Goal: Task Accomplishment & Management: Manage account settings

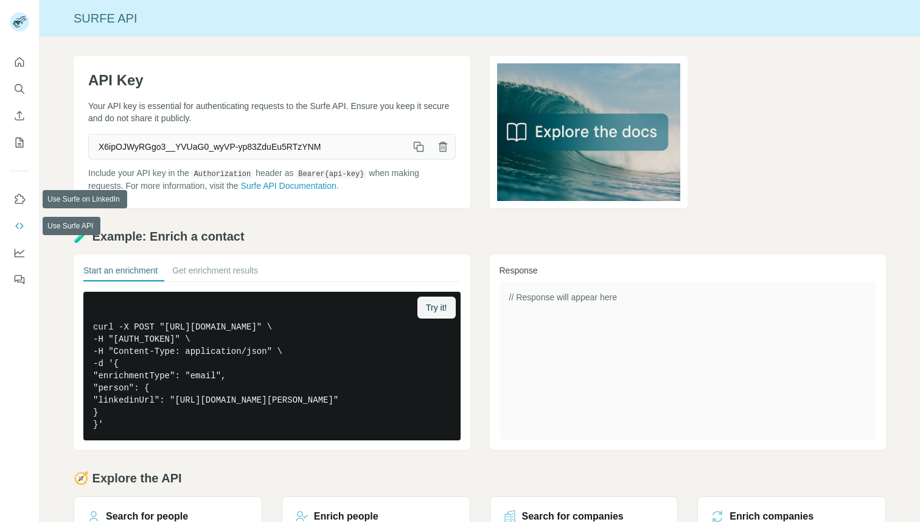
click at [13, 222] on button "Use Surfe API" at bounding box center [19, 226] width 19 height 22
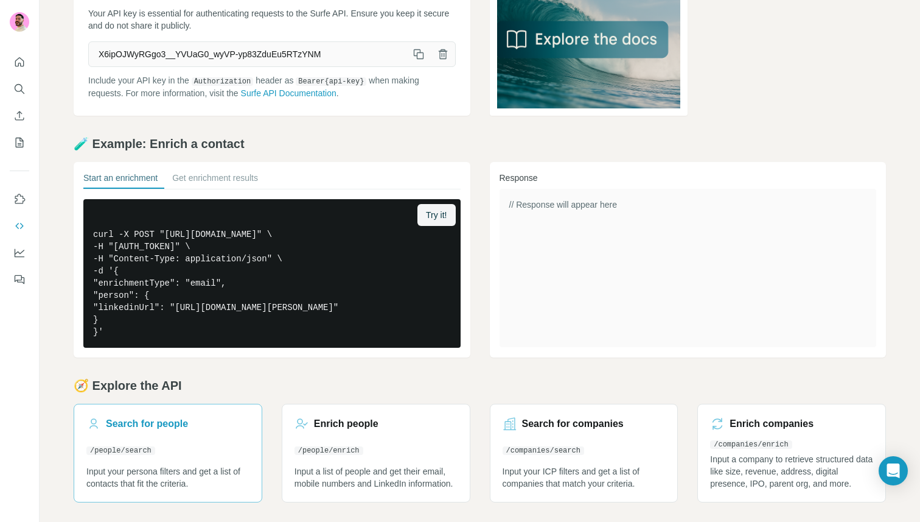
click at [142, 425] on h3 "Search for people" at bounding box center [147, 423] width 82 height 15
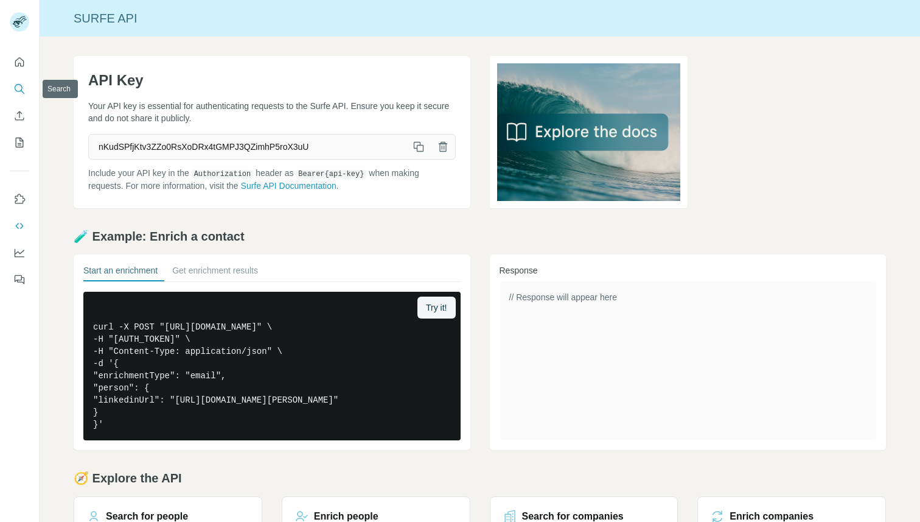
click at [26, 85] on button "Search" at bounding box center [19, 89] width 19 height 22
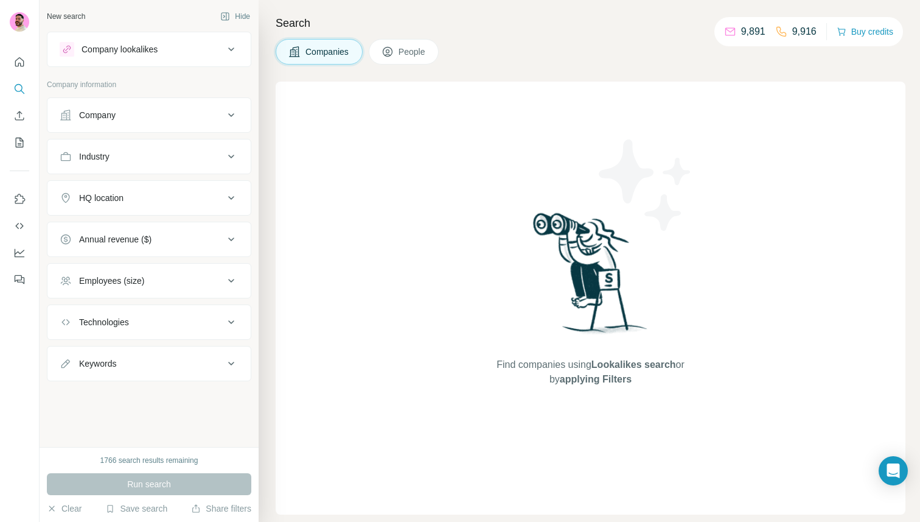
click at [133, 113] on div "Company" at bounding box center [142, 115] width 164 height 12
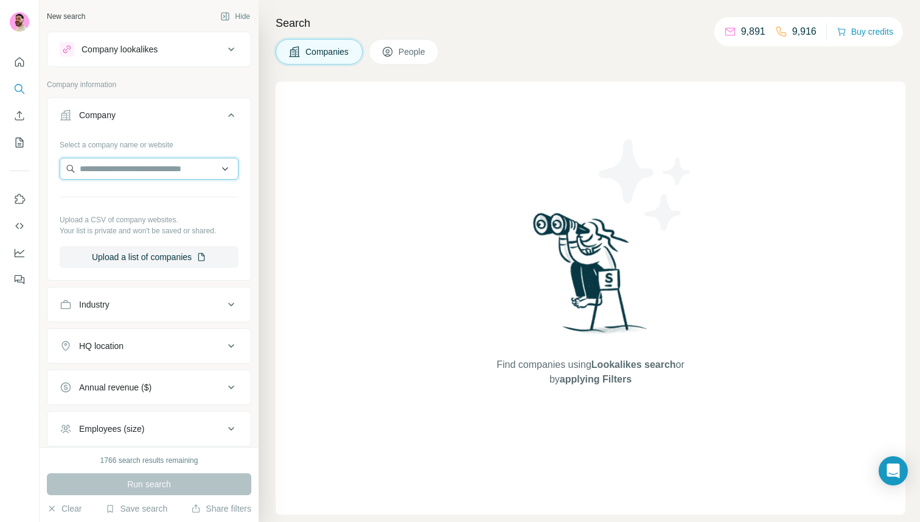
click at [114, 164] on input "text" at bounding box center [149, 169] width 179 height 22
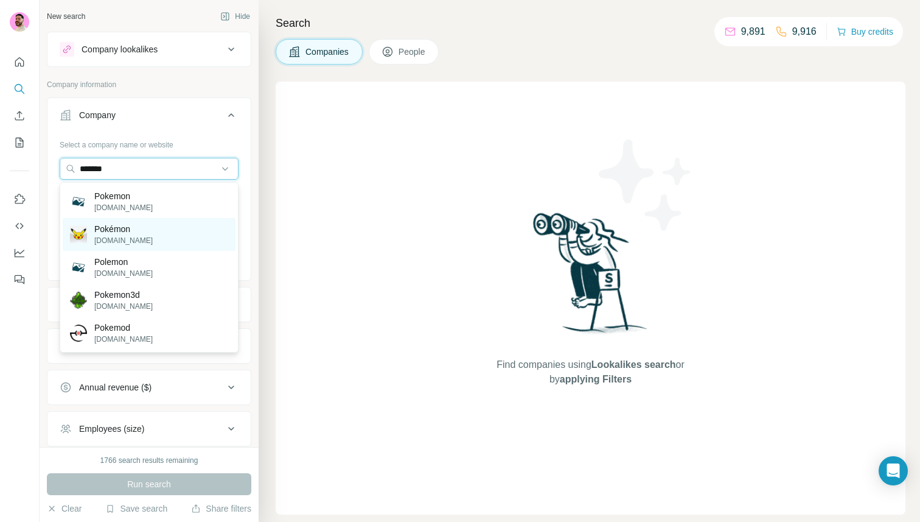
type input "*******"
click at [153, 240] on div "Pokémon [DOMAIN_NAME]" at bounding box center [149, 234] width 173 height 33
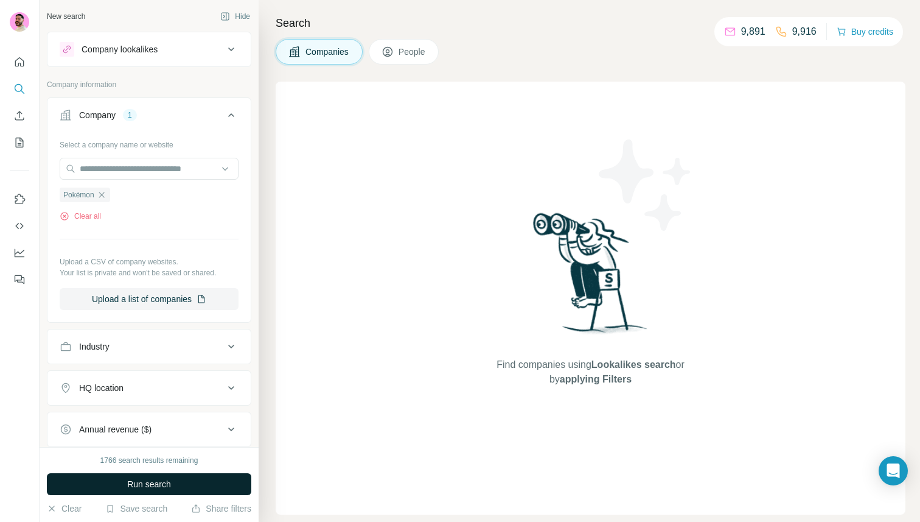
click at [138, 486] on span "Run search" at bounding box center [149, 484] width 44 height 12
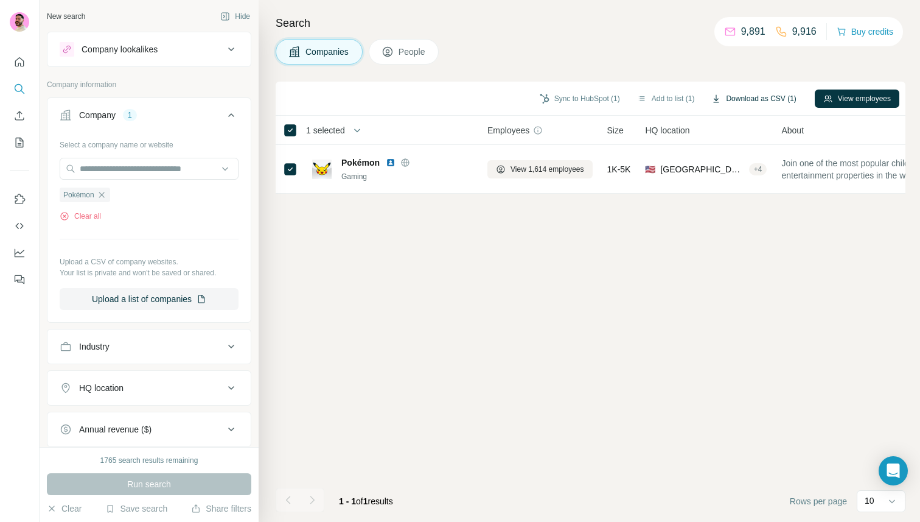
click at [766, 98] on button "Download as CSV (1)" at bounding box center [754, 98] width 102 height 18
click at [668, 101] on button "Add to list (1)" at bounding box center [666, 98] width 75 height 18
click at [657, 97] on button "Add to list (1)" at bounding box center [666, 98] width 75 height 18
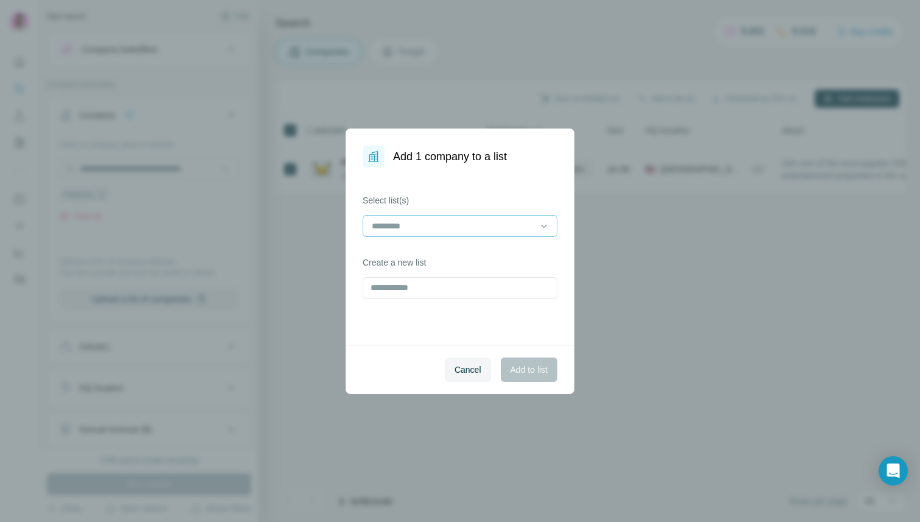
click at [421, 223] on input at bounding box center [453, 225] width 164 height 13
click at [438, 201] on label "Select list(s)" at bounding box center [460, 200] width 195 height 12
click at [397, 290] on input "text" at bounding box center [460, 288] width 195 height 22
type input "**********"
click at [538, 368] on span "Add to list" at bounding box center [529, 369] width 37 height 12
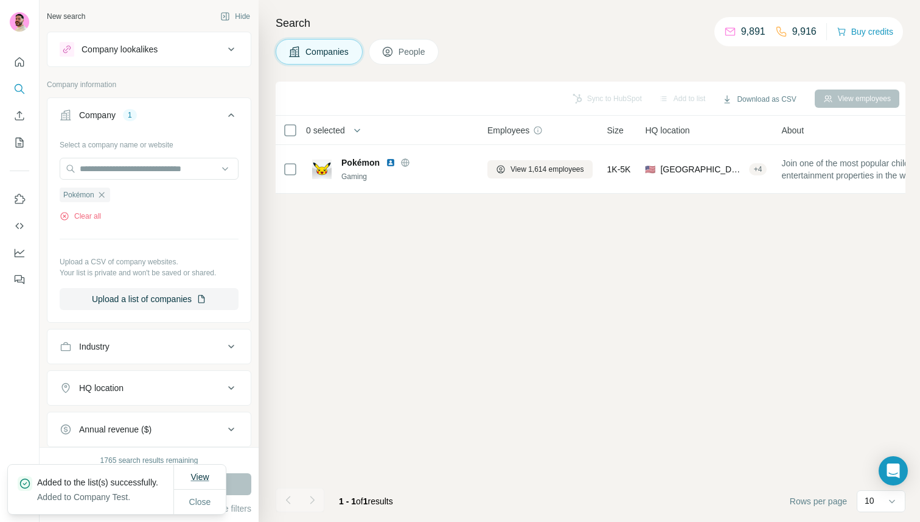
click at [203, 472] on span "View" at bounding box center [200, 477] width 18 height 10
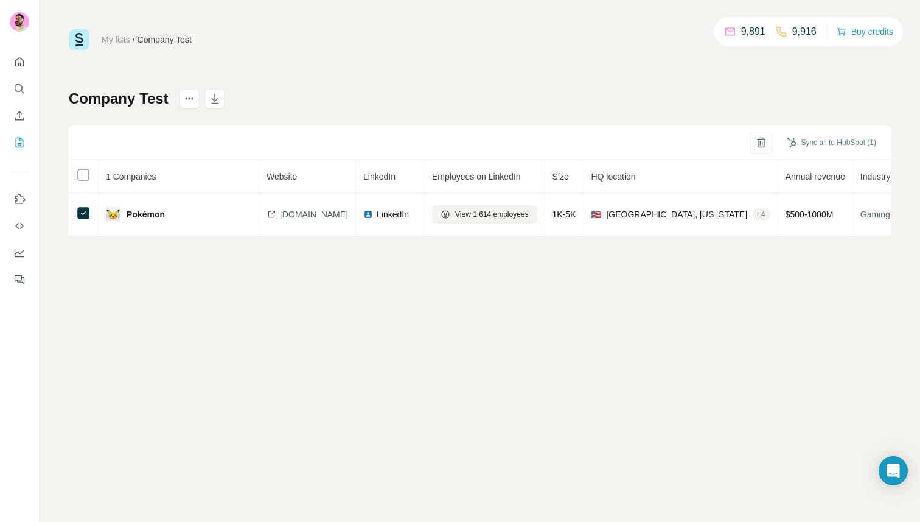
click at [122, 38] on link "My lists" at bounding box center [116, 40] width 29 height 10
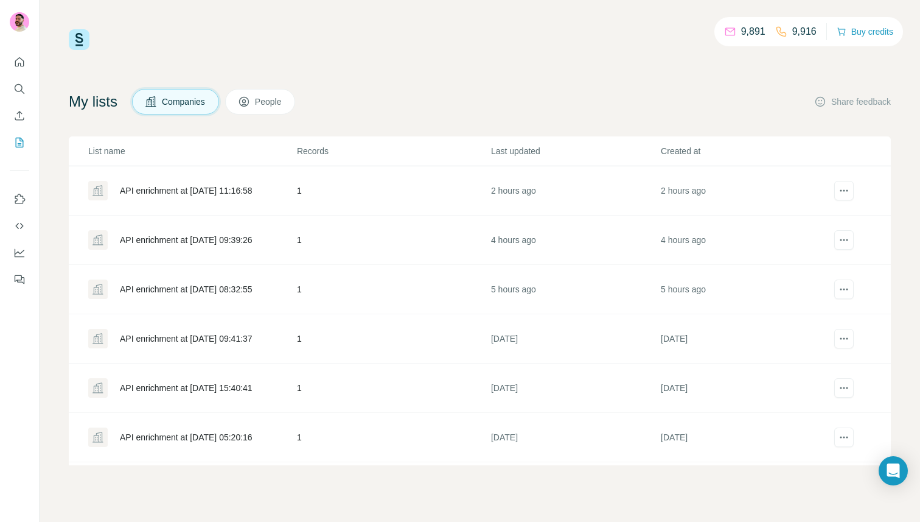
click at [193, 105] on span "Companies" at bounding box center [184, 102] width 44 height 12
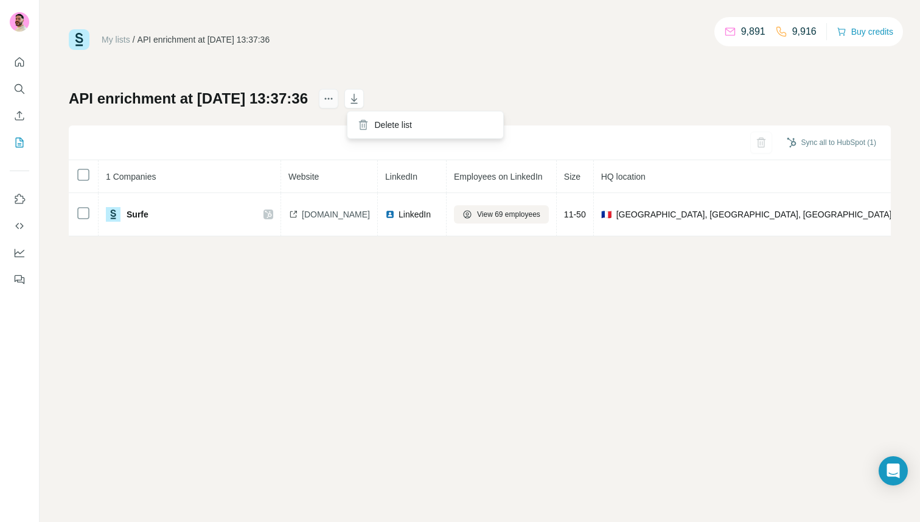
click at [335, 94] on icon "actions" at bounding box center [329, 99] width 12 height 12
click at [357, 100] on icon "button" at bounding box center [354, 100] width 6 height 4
click at [22, 119] on icon "Enrich CSV" at bounding box center [19, 116] width 12 height 12
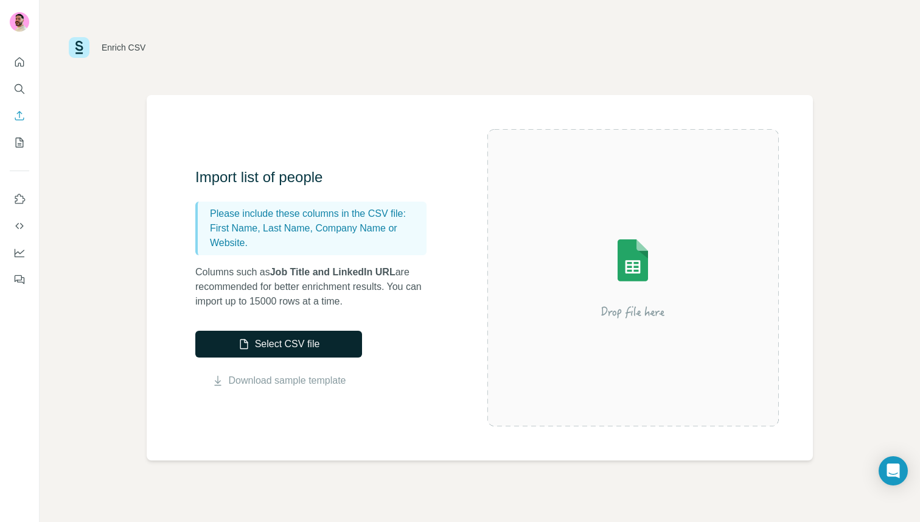
click at [299, 332] on button "Select CSV file" at bounding box center [278, 343] width 167 height 27
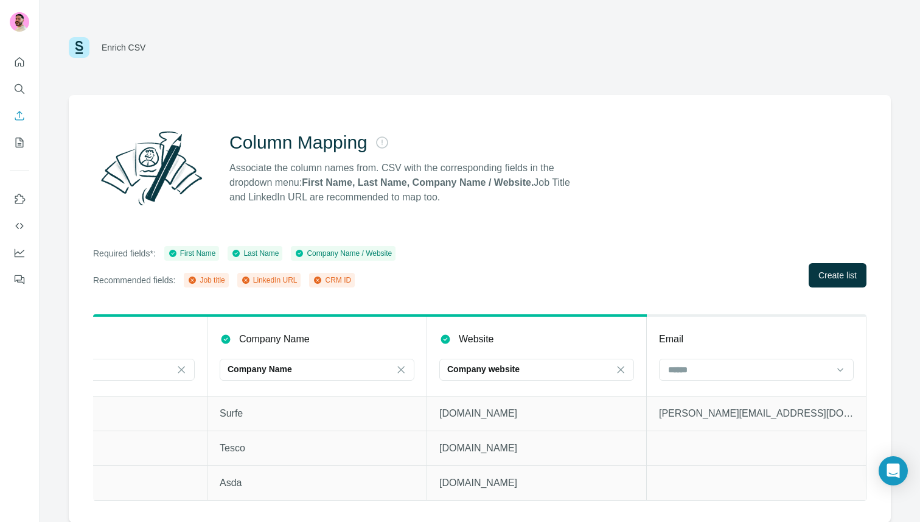
scroll to position [0, 317]
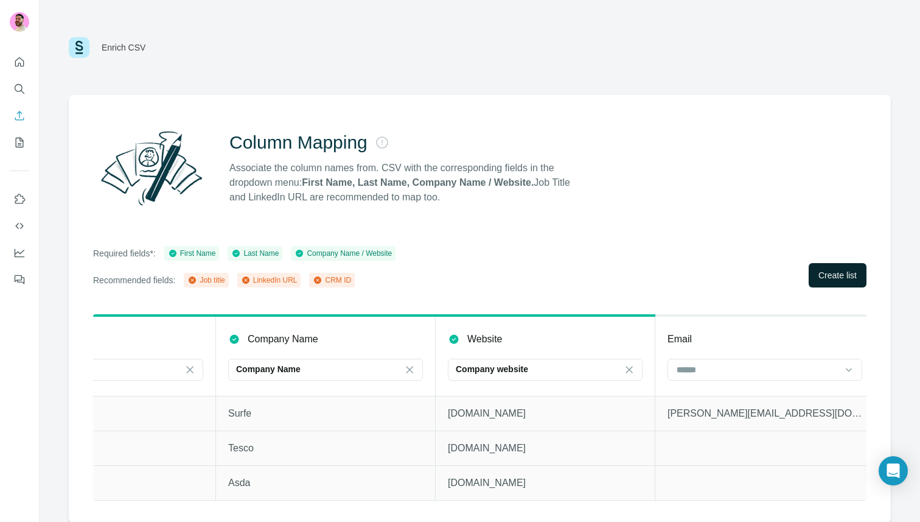
click at [848, 270] on span "Create list" at bounding box center [838, 275] width 38 height 12
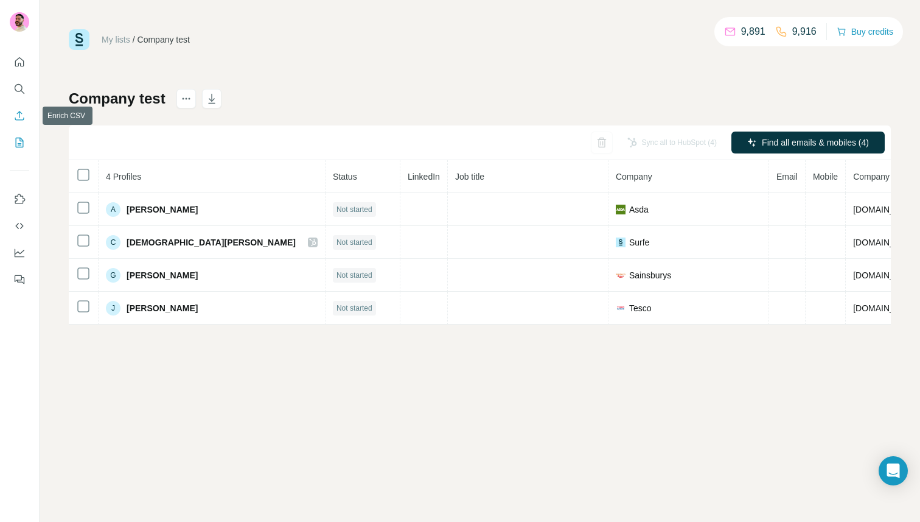
click at [15, 121] on icon "Enrich CSV" at bounding box center [19, 116] width 12 height 12
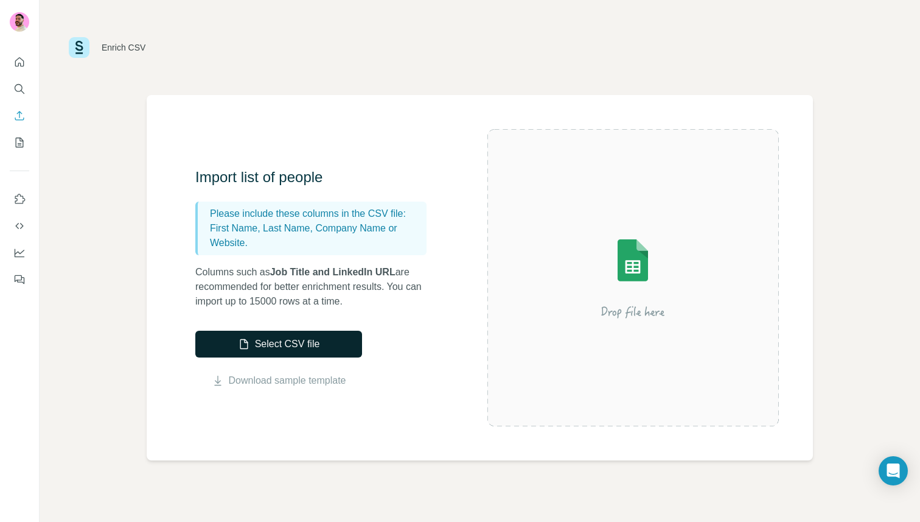
click at [290, 330] on button "Select CSV file" at bounding box center [278, 343] width 167 height 27
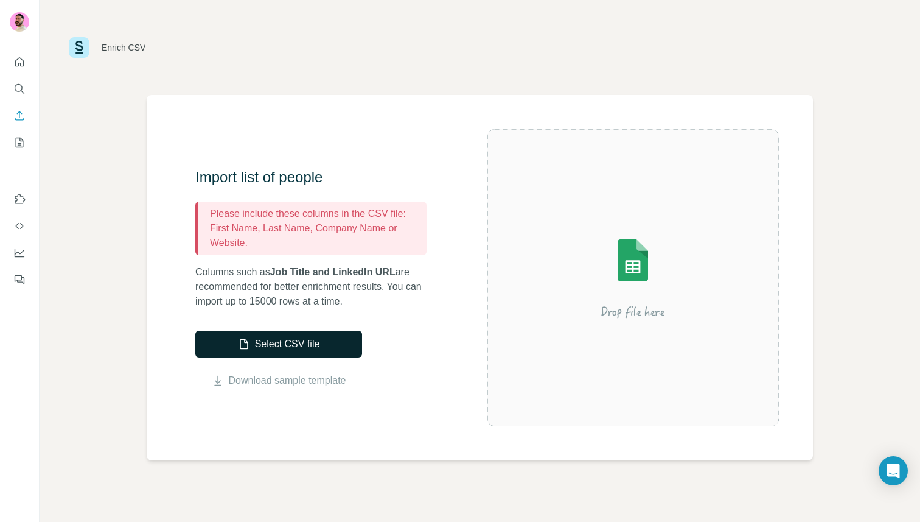
click at [290, 344] on button "Select CSV file" at bounding box center [278, 343] width 167 height 27
click at [263, 335] on button "Select CSV file" at bounding box center [278, 343] width 167 height 27
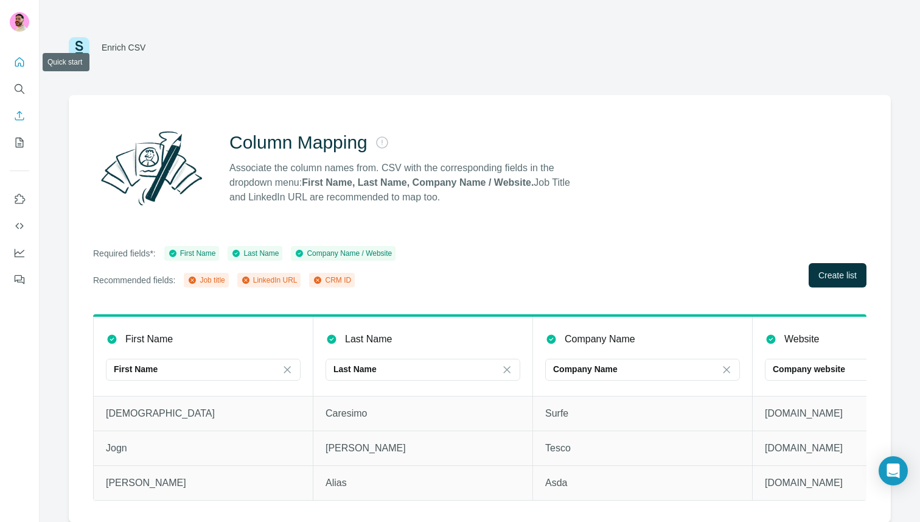
click at [18, 66] on icon "Quick start" at bounding box center [19, 62] width 12 height 12
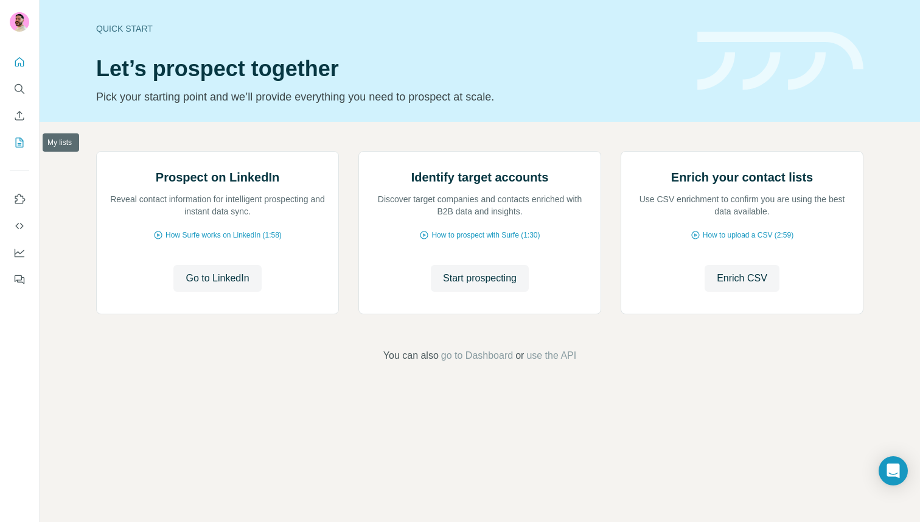
click at [13, 137] on icon "My lists" at bounding box center [19, 142] width 12 height 12
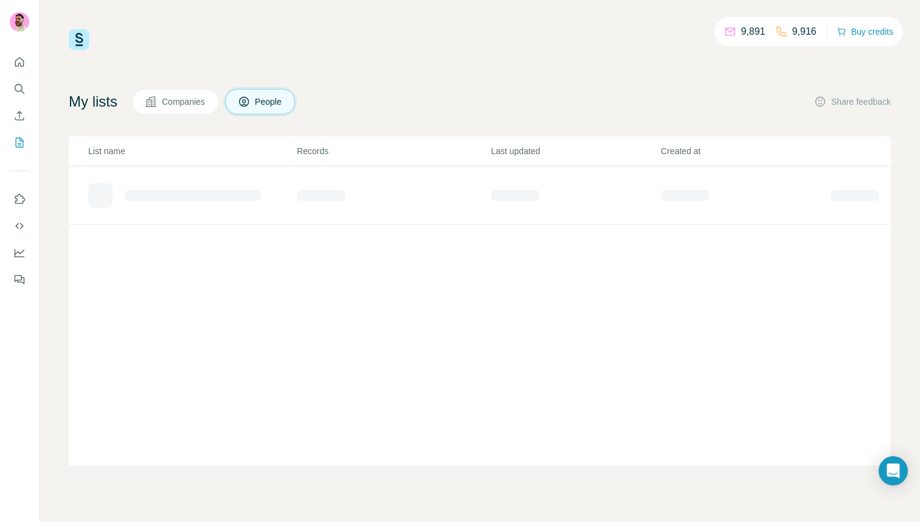
click at [166, 99] on button "Companies" at bounding box center [175, 102] width 87 height 26
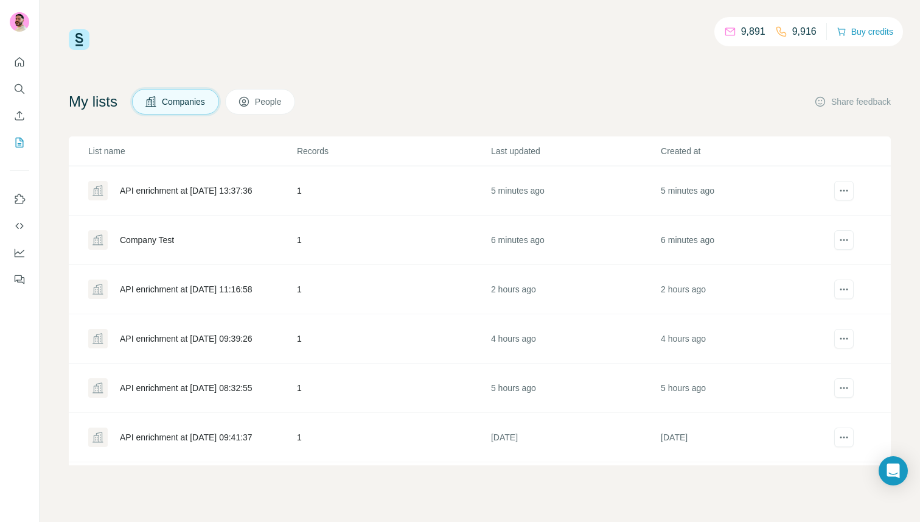
click at [194, 184] on div "API enrichment at [DATE] 13:37:36" at bounding box center [186, 190] width 133 height 12
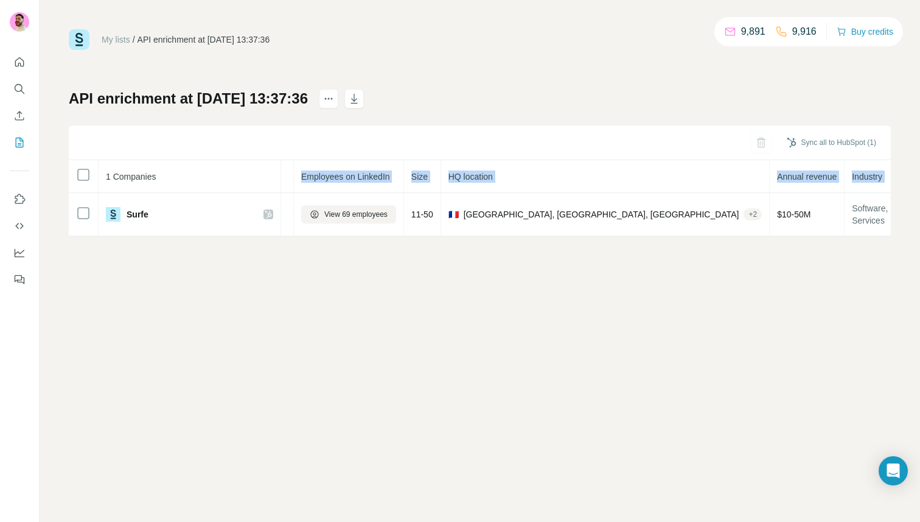
scroll to position [0, 430]
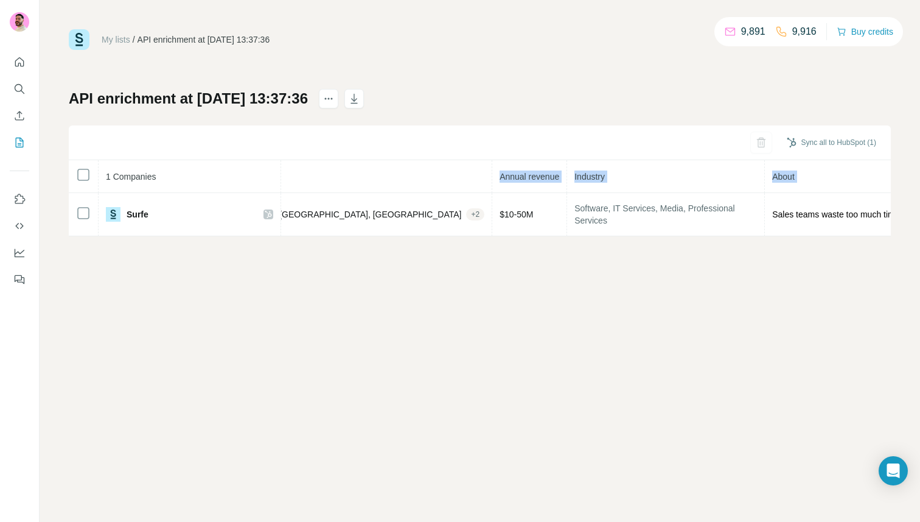
drag, startPoint x: 284, startPoint y: 176, endPoint x: 875, endPoint y: 172, distance: 591.0
click at [875, 172] on tr "1 Companies Website LinkedIn Employees on LinkedIn Size HQ location Annual reve…" at bounding box center [354, 176] width 1433 height 33
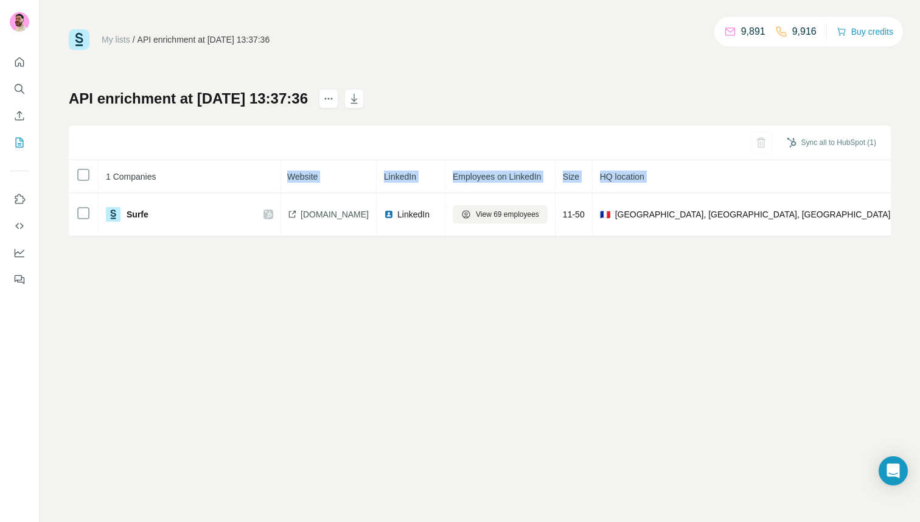
scroll to position [0, 0]
copy tr "Website LinkedIn Employees on LinkedIn Size HQ location Annual revenue Industry…"
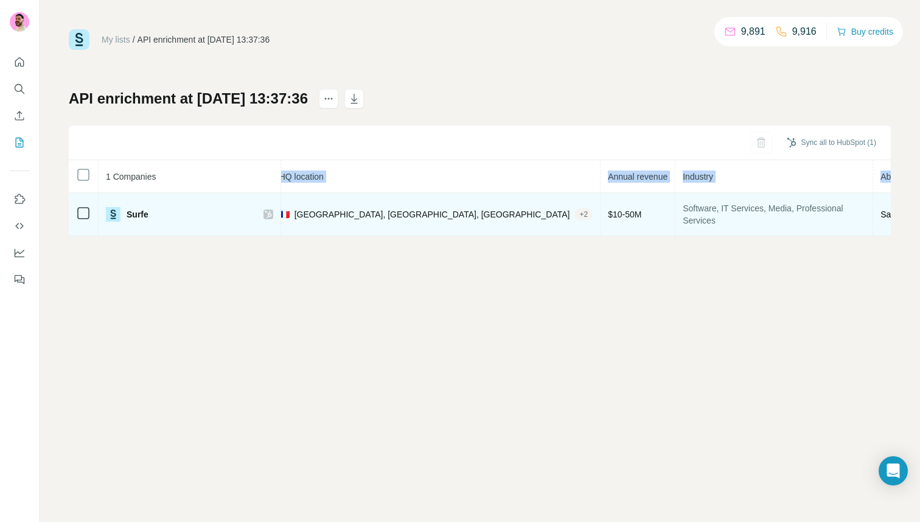
scroll to position [0, 430]
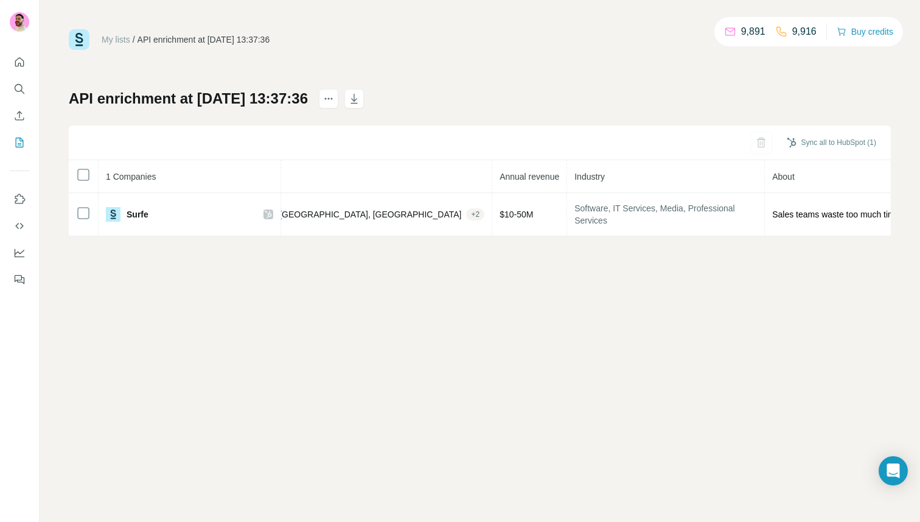
click at [654, 273] on div "My lists / API enrichment at [DATE] 13:37:36 9,891 9,916 Buy credits API enrich…" at bounding box center [480, 261] width 881 height 522
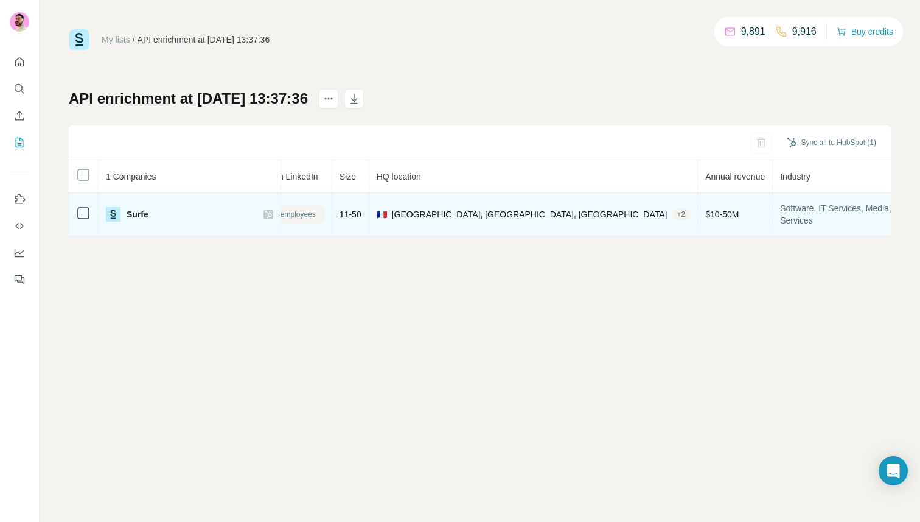
scroll to position [0, 236]
click at [661, 212] on div "+ 2" at bounding box center [670, 214] width 18 height 11
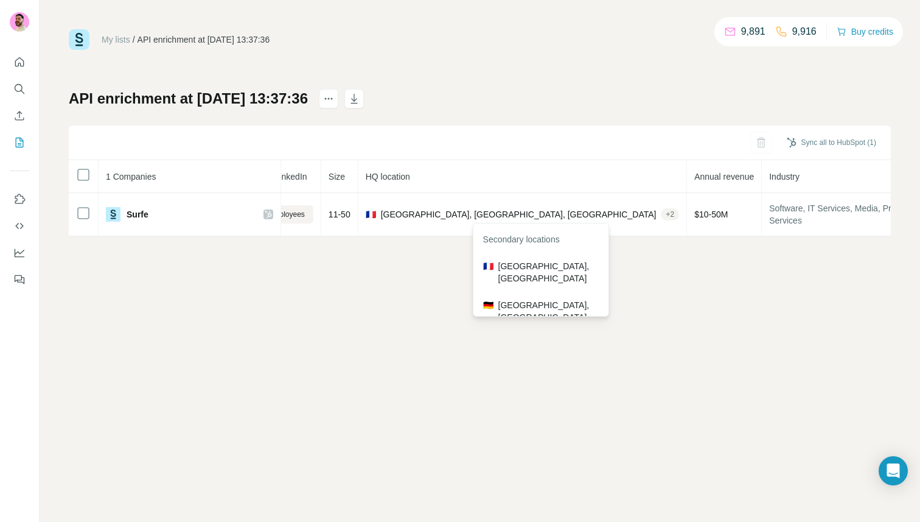
click at [421, 270] on div "My lists / API enrichment at [DATE] 13:37:36 9,891 9,916 Buy credits API enrich…" at bounding box center [480, 261] width 881 height 522
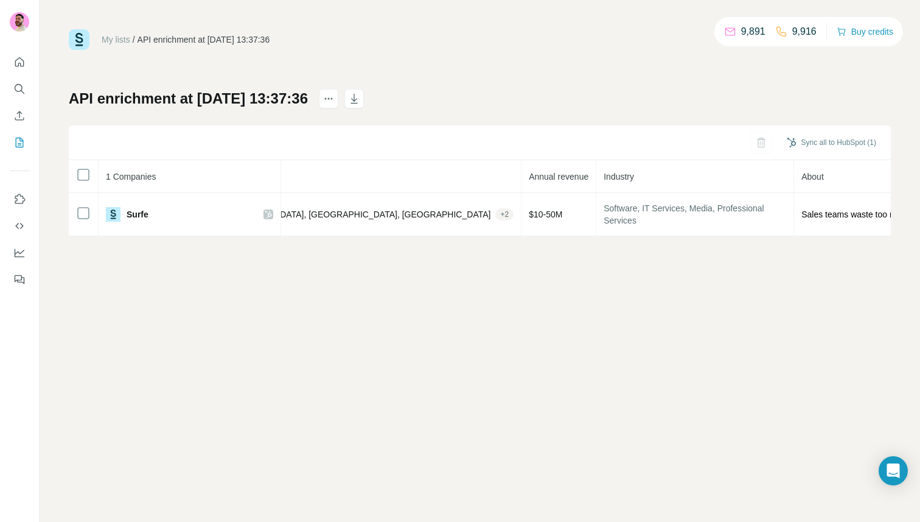
scroll to position [0, 430]
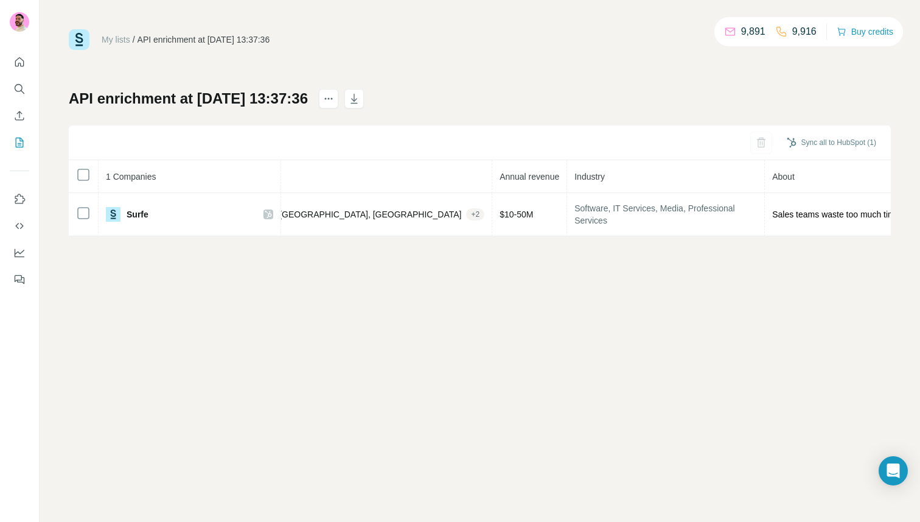
click at [21, 93] on icon "Search" at bounding box center [19, 89] width 12 height 12
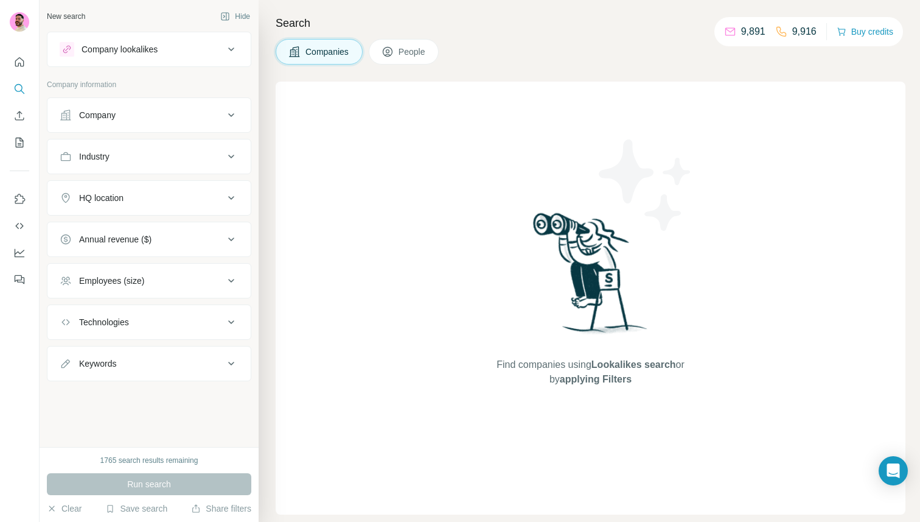
click at [151, 124] on button "Company" at bounding box center [148, 114] width 203 height 29
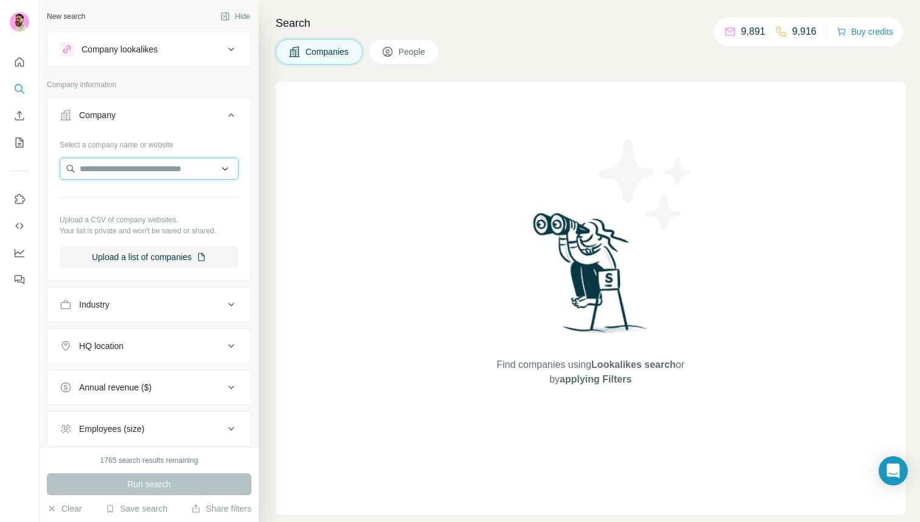
click at [132, 169] on input "text" at bounding box center [149, 169] width 179 height 22
type input "*****"
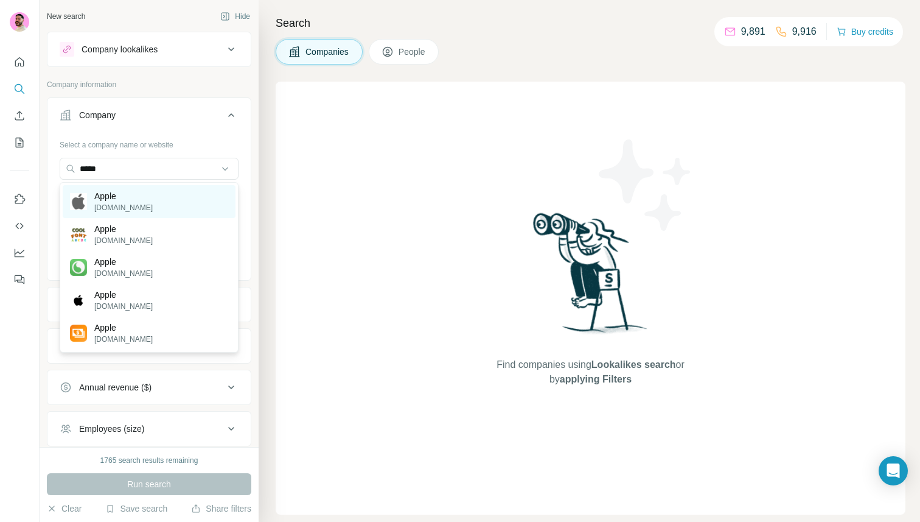
click at [146, 200] on div "Apple [DOMAIN_NAME]" at bounding box center [149, 201] width 173 height 33
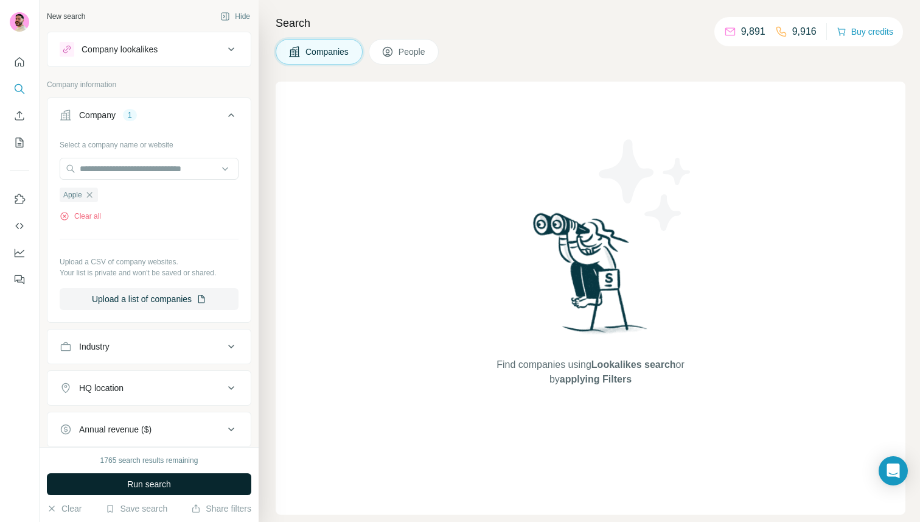
click at [158, 480] on span "Run search" at bounding box center [149, 484] width 44 height 12
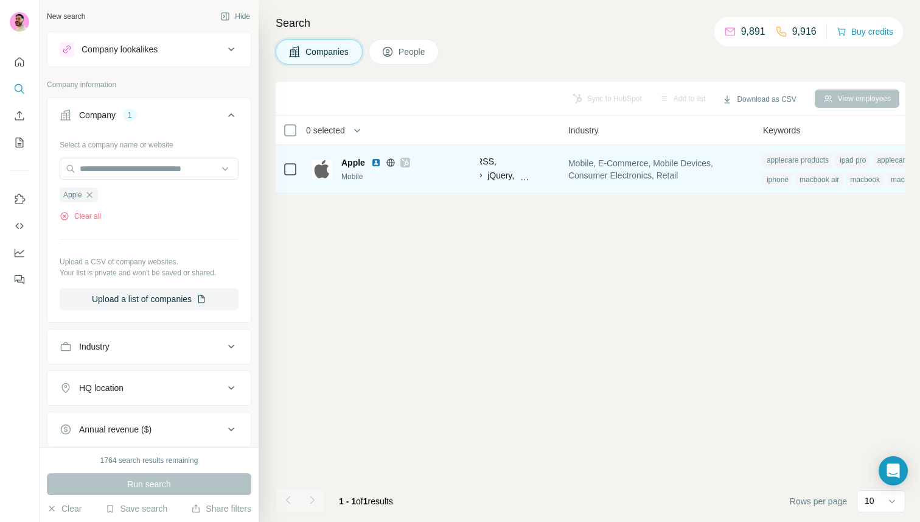
scroll to position [0, 870]
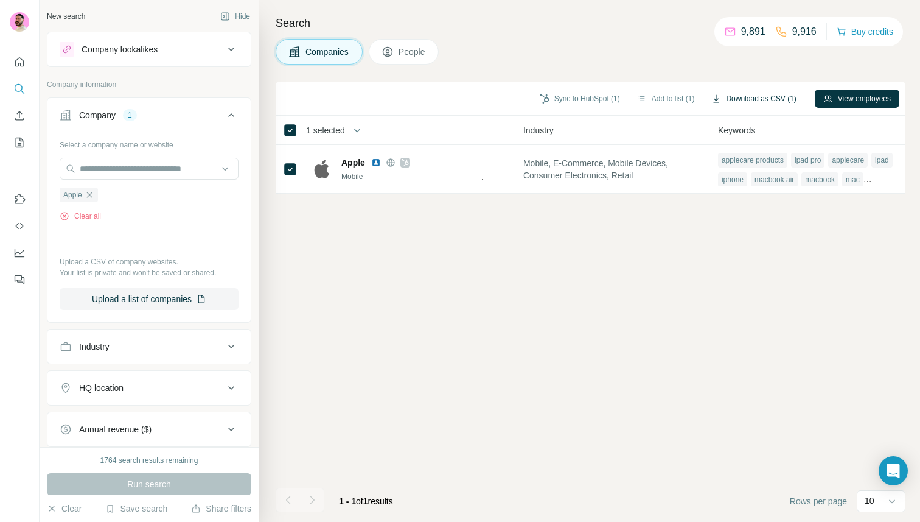
click at [742, 96] on button "Download as CSV (1)" at bounding box center [754, 98] width 102 height 18
click at [662, 91] on button "Add to list (1)" at bounding box center [666, 98] width 75 height 18
click at [657, 99] on button "Add to list (1)" at bounding box center [666, 98] width 75 height 18
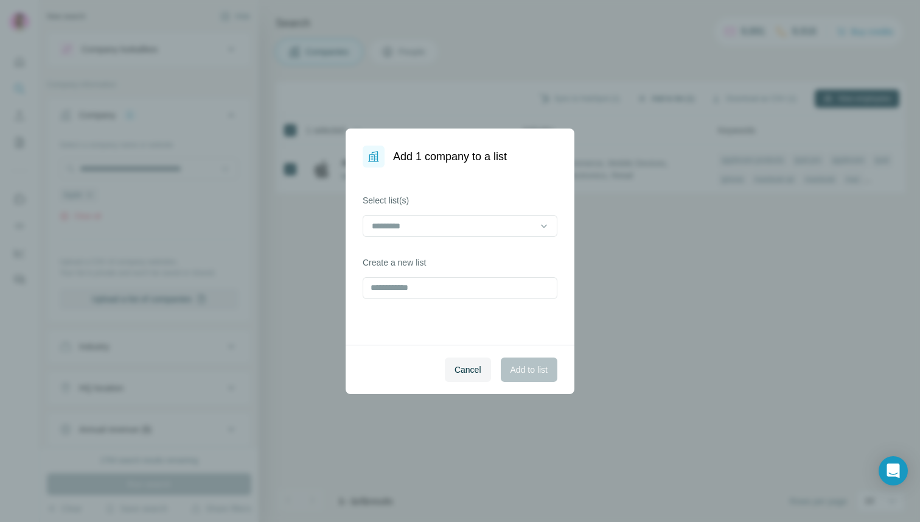
click at [657, 99] on div "Add 1 company to a list Select list(s) Create a new list Cancel Add to list" at bounding box center [460, 261] width 920 height 522
click at [420, 294] on input "text" at bounding box center [460, 288] width 195 height 22
type input "****"
click at [539, 382] on div "Cancel Add to list" at bounding box center [460, 368] width 229 height 49
click at [516, 360] on button "Add to list" at bounding box center [529, 369] width 57 height 24
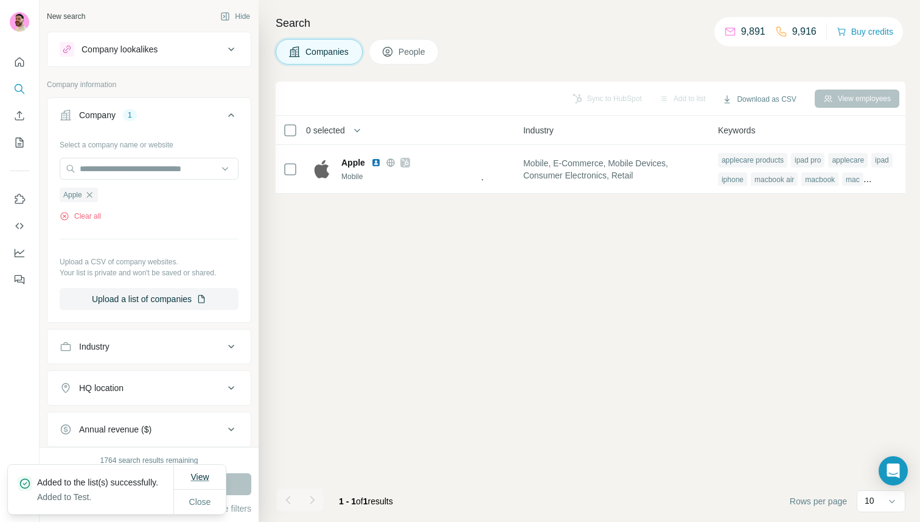
click at [200, 472] on span "View" at bounding box center [200, 477] width 18 height 10
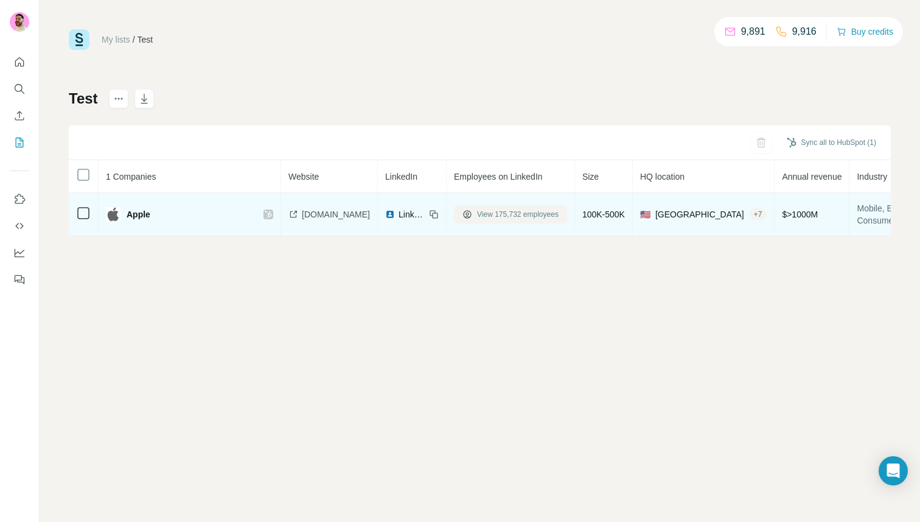
scroll to position [0, 80]
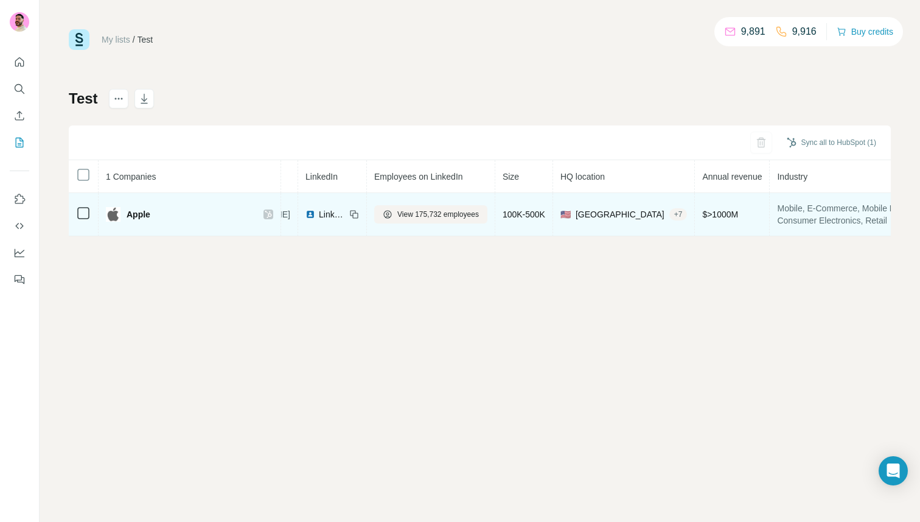
click at [669, 213] on div "+ 7" at bounding box center [678, 214] width 18 height 11
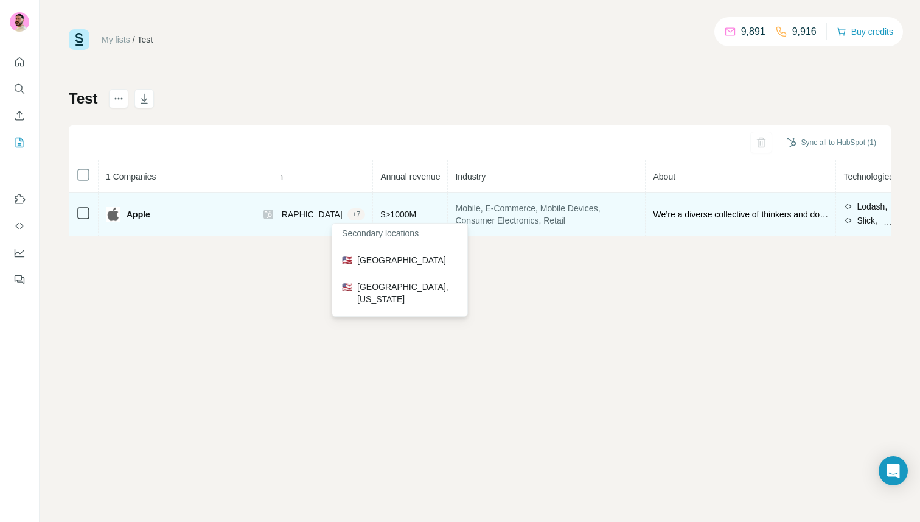
scroll to position [0, 0]
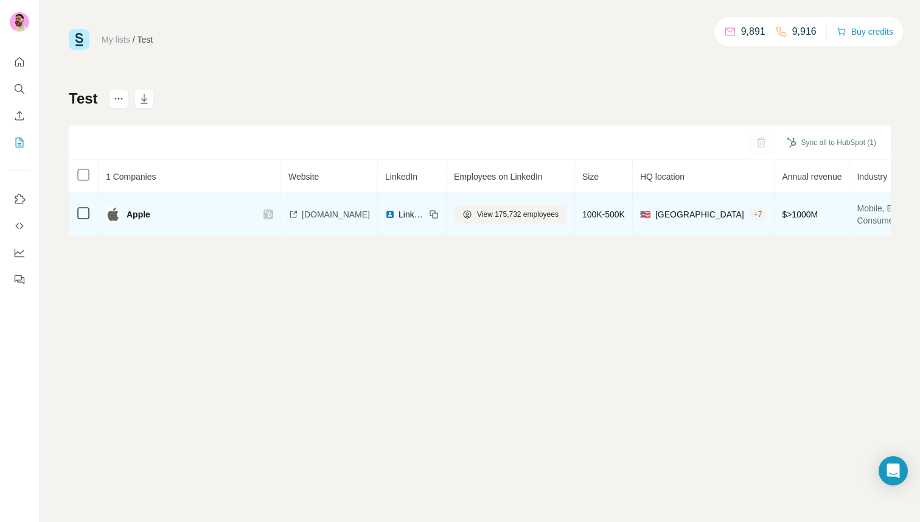
click at [268, 214] on icon at bounding box center [268, 214] width 7 height 7
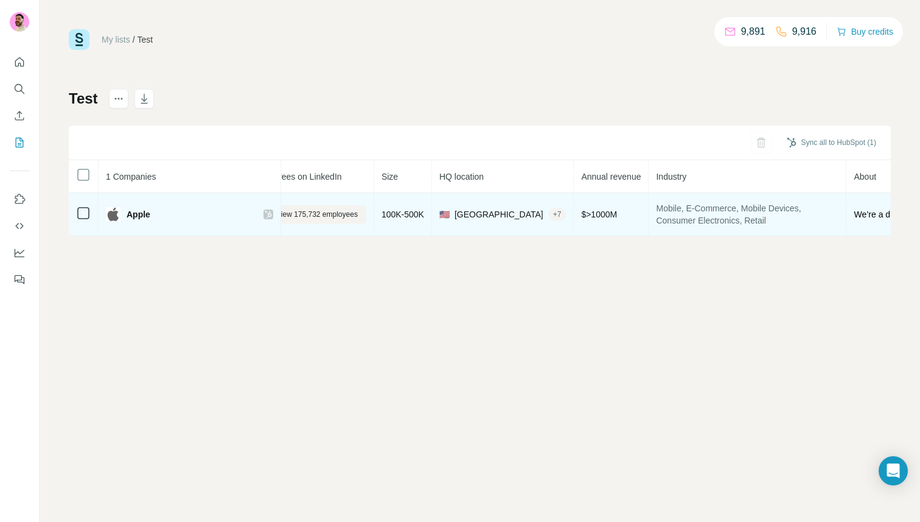
scroll to position [0, 402]
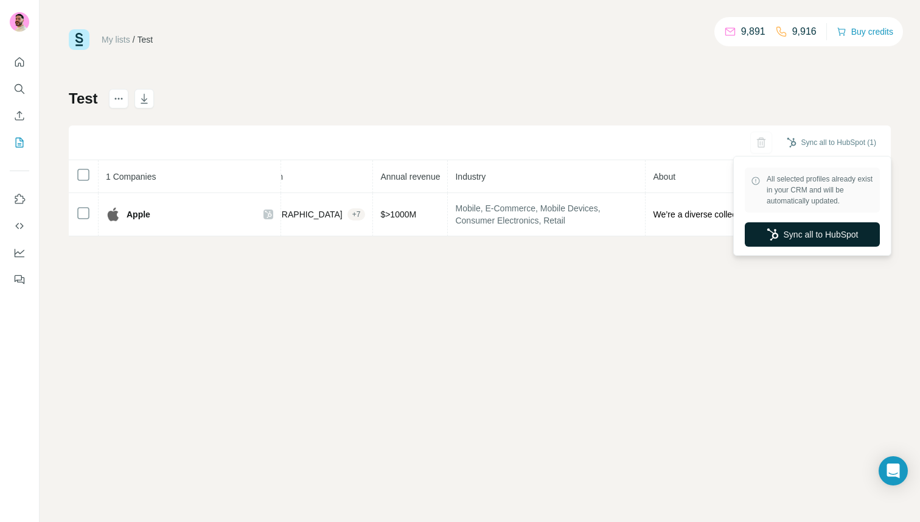
click at [799, 235] on button "Sync all to HubSpot" at bounding box center [812, 234] width 135 height 24
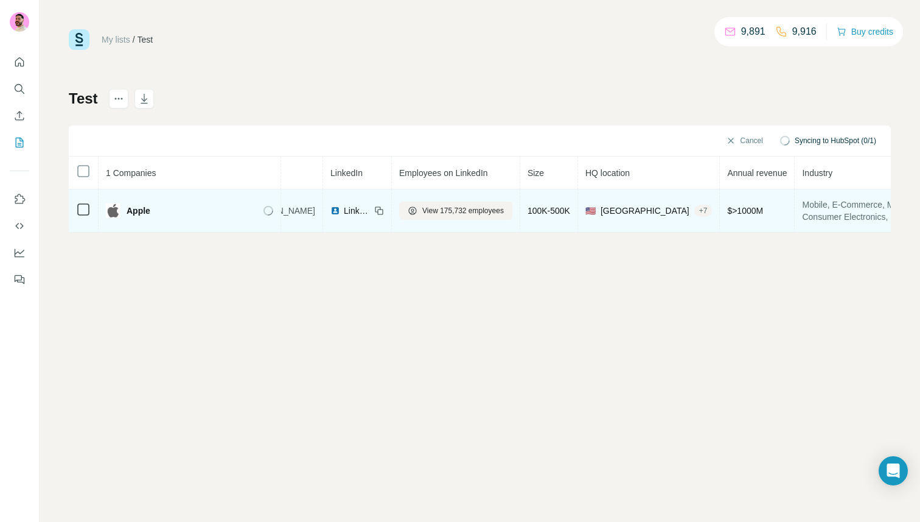
scroll to position [0, 0]
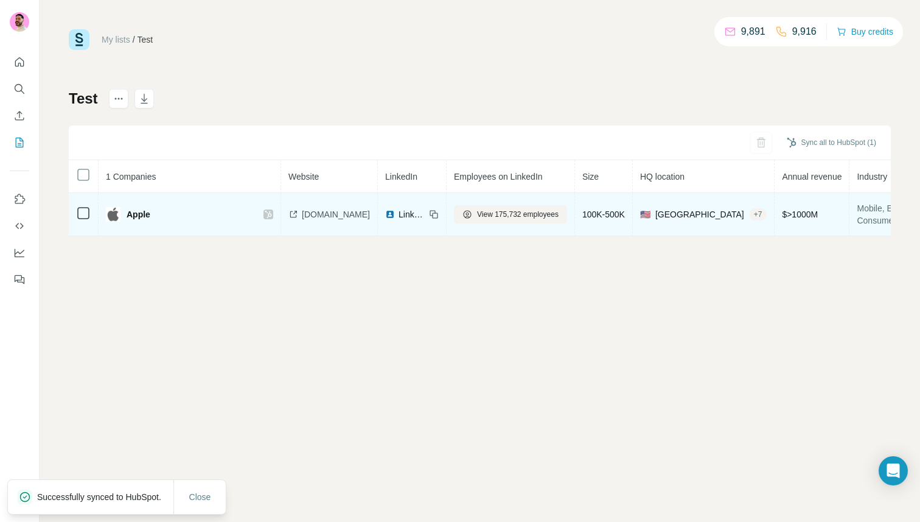
click at [267, 214] on icon at bounding box center [268, 214] width 7 height 10
